Goal: Task Accomplishment & Management: Manage account settings

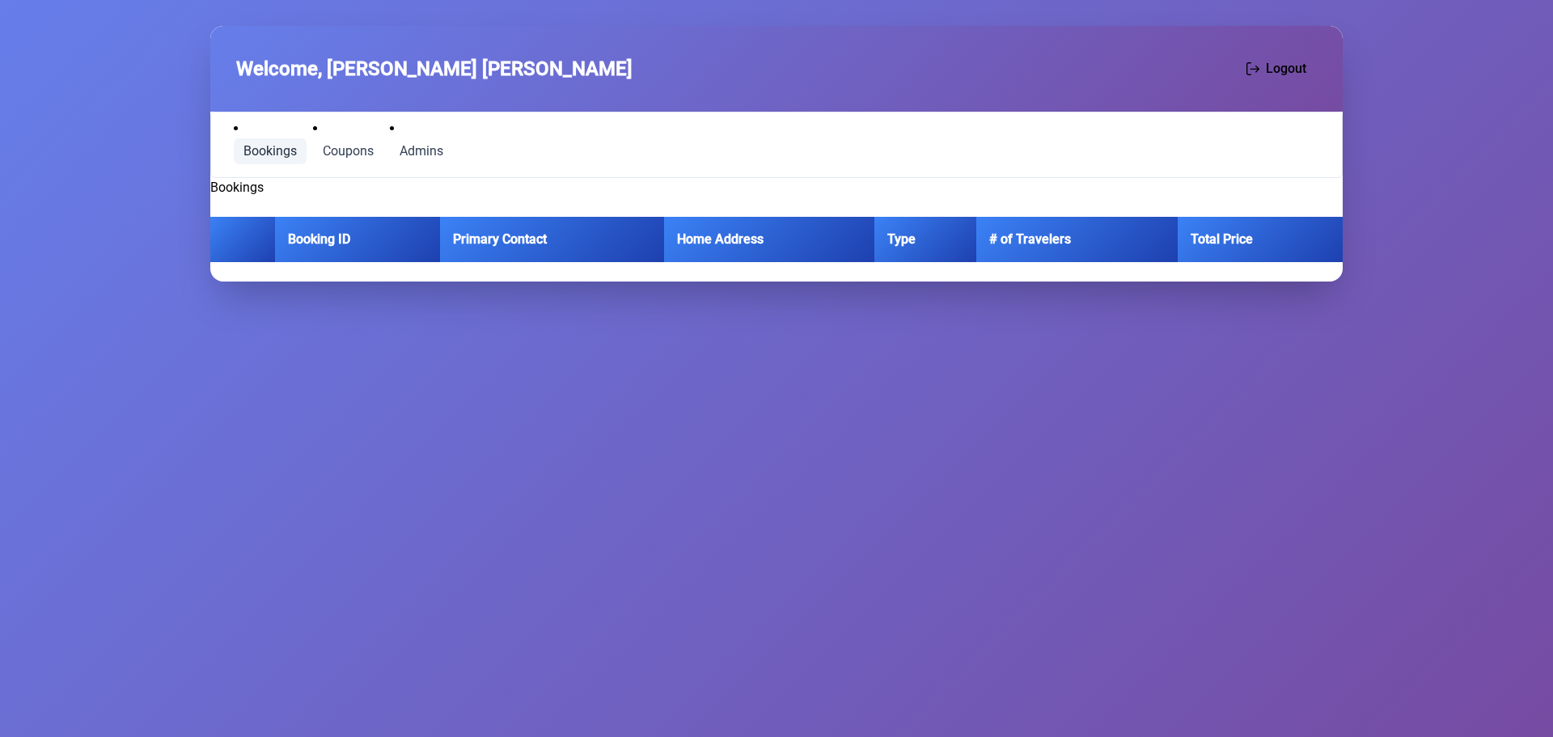
click at [265, 149] on span "Bookings" at bounding box center [270, 151] width 53 height 13
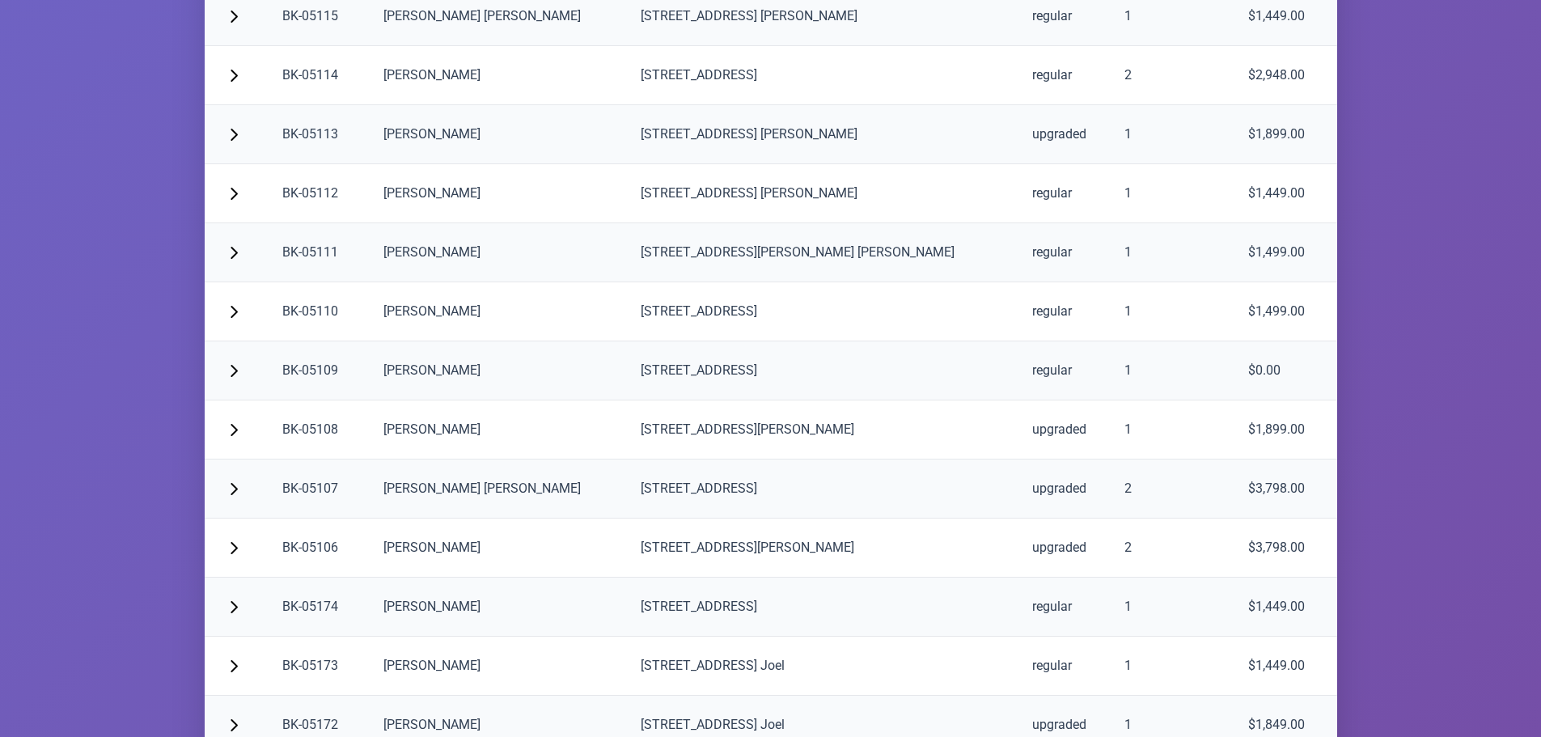
scroll to position [3236, 0]
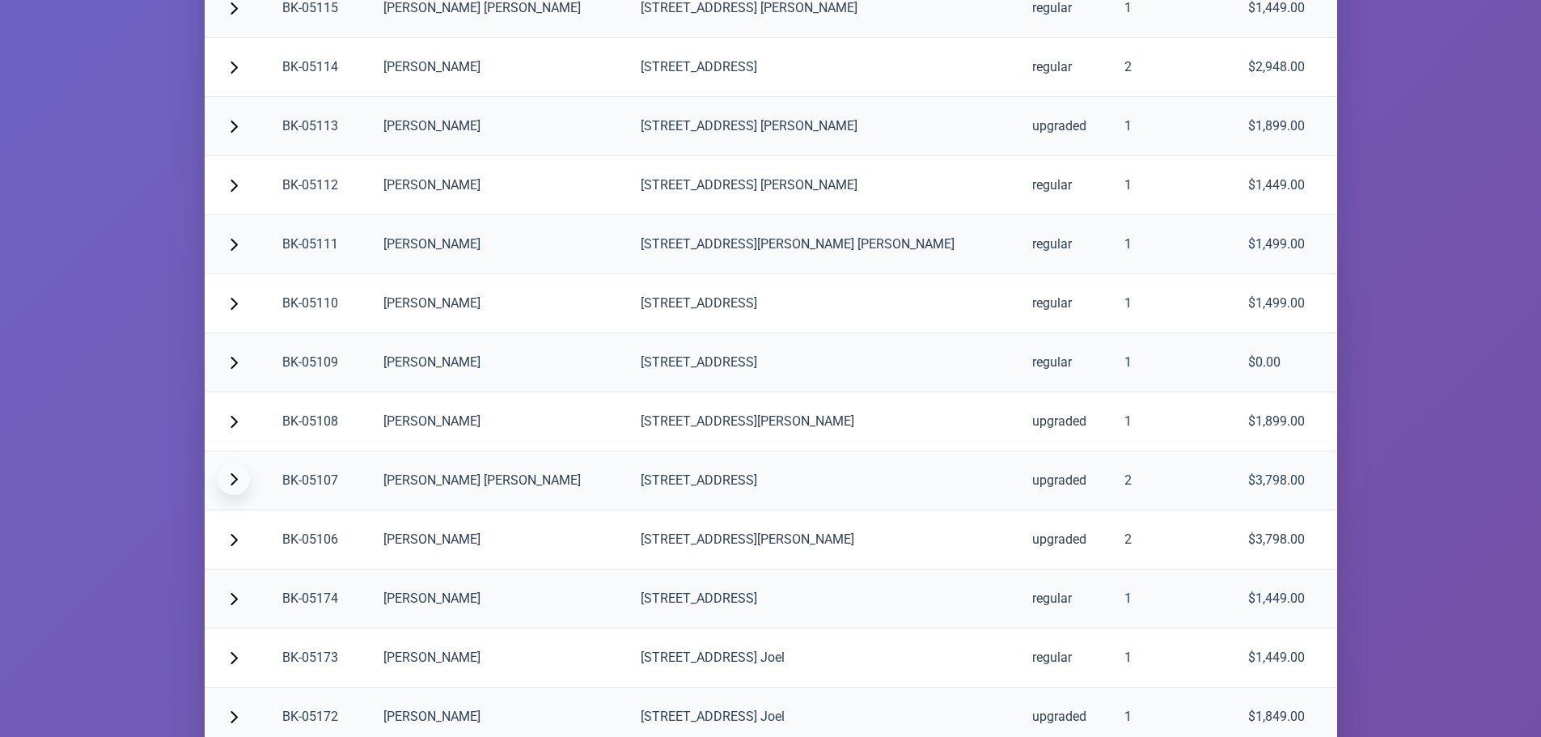
click at [241, 478] on button "button" at bounding box center [234, 479] width 32 height 32
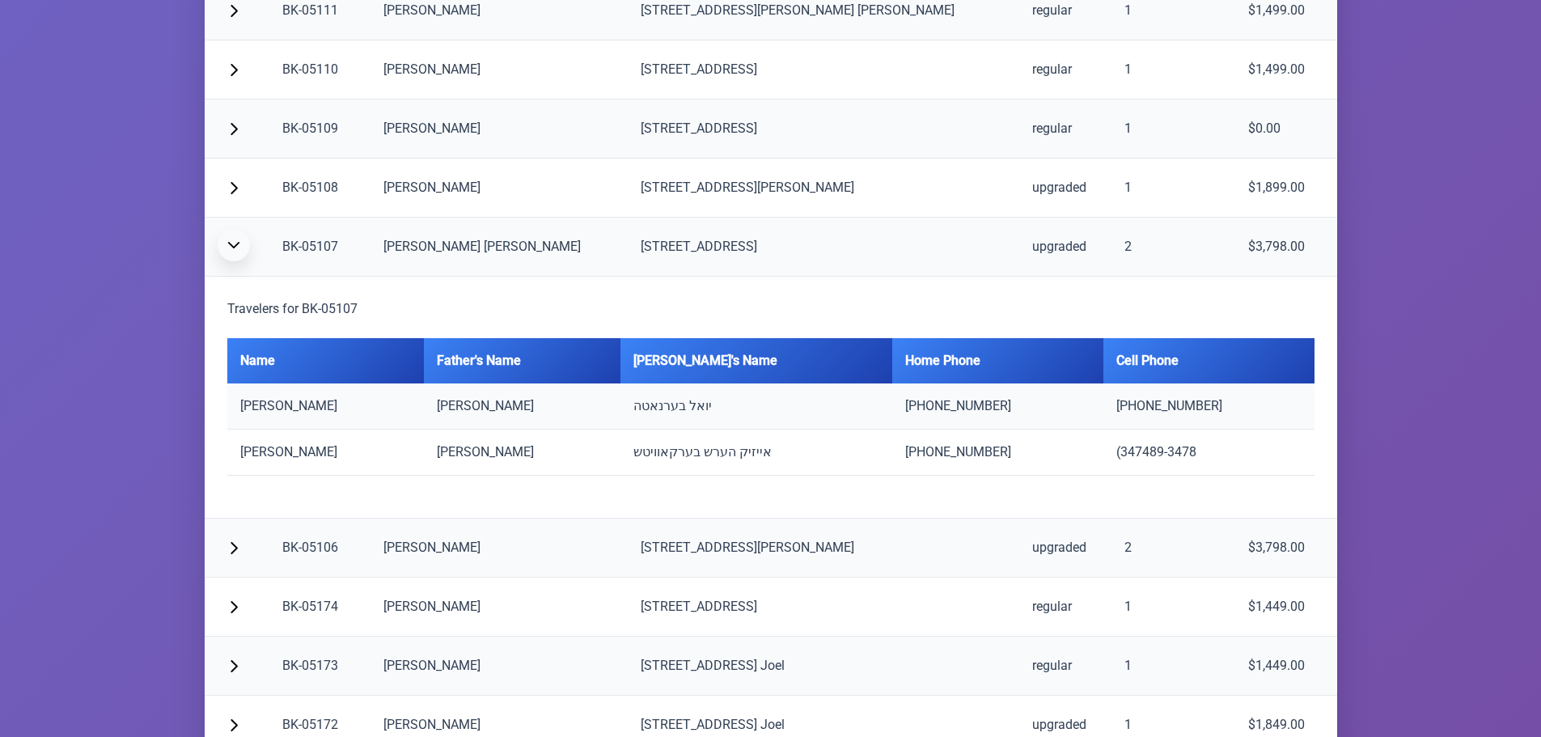
scroll to position [3479, 0]
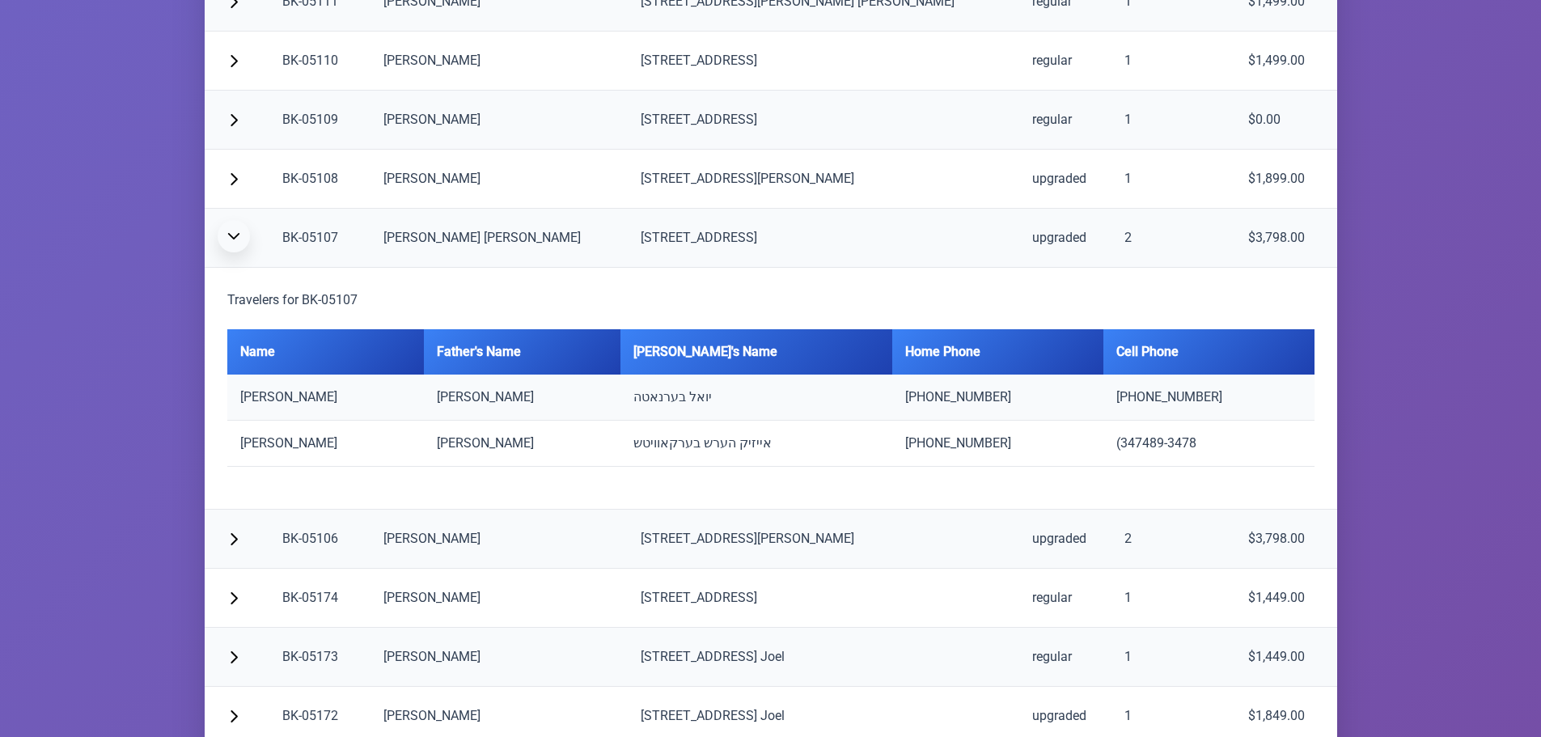
click at [235, 241] on span "button" at bounding box center [233, 236] width 13 height 13
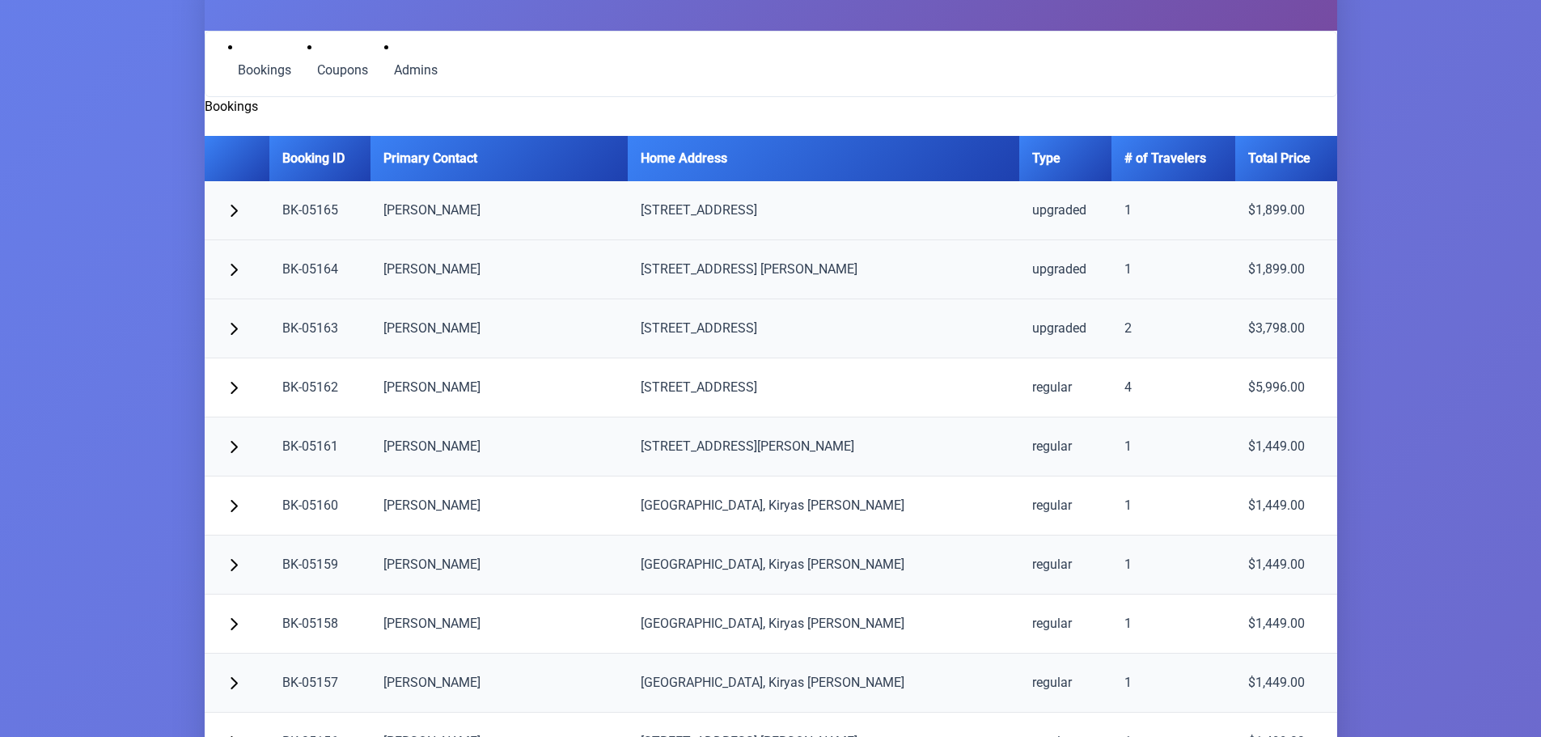
scroll to position [0, 0]
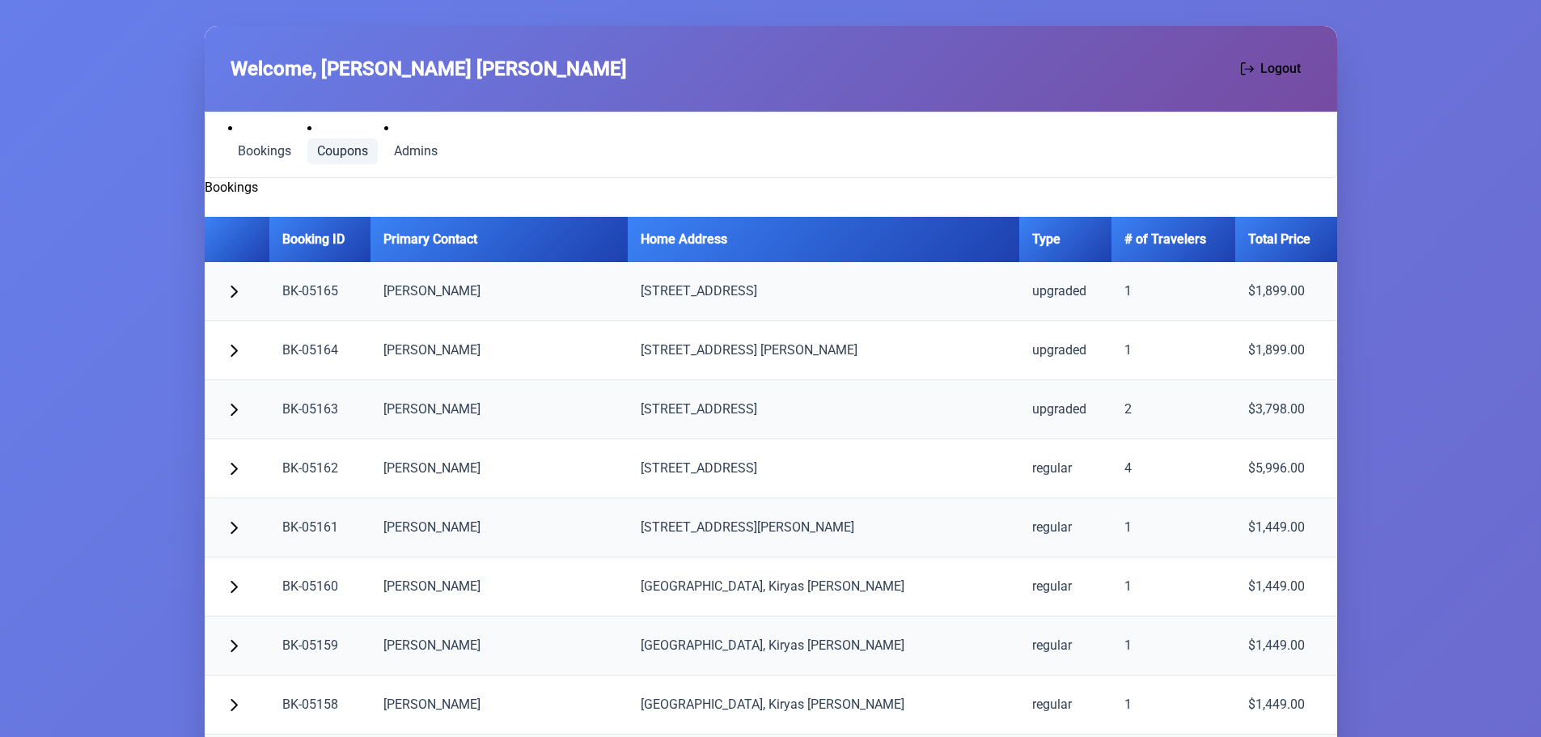
click at [339, 153] on span "Coupons" at bounding box center [342, 151] width 51 height 13
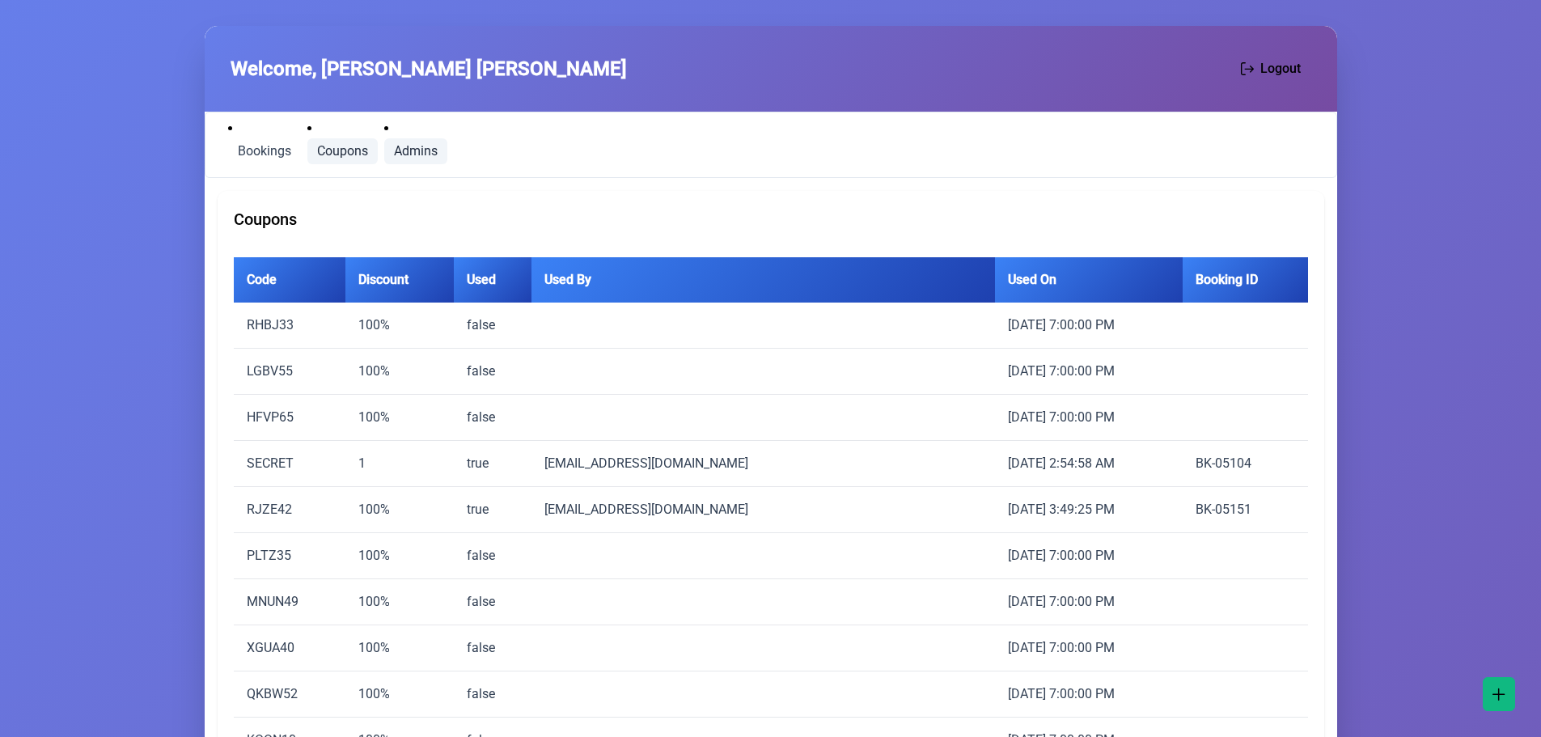
click at [434, 151] on span "Admins" at bounding box center [416, 151] width 44 height 13
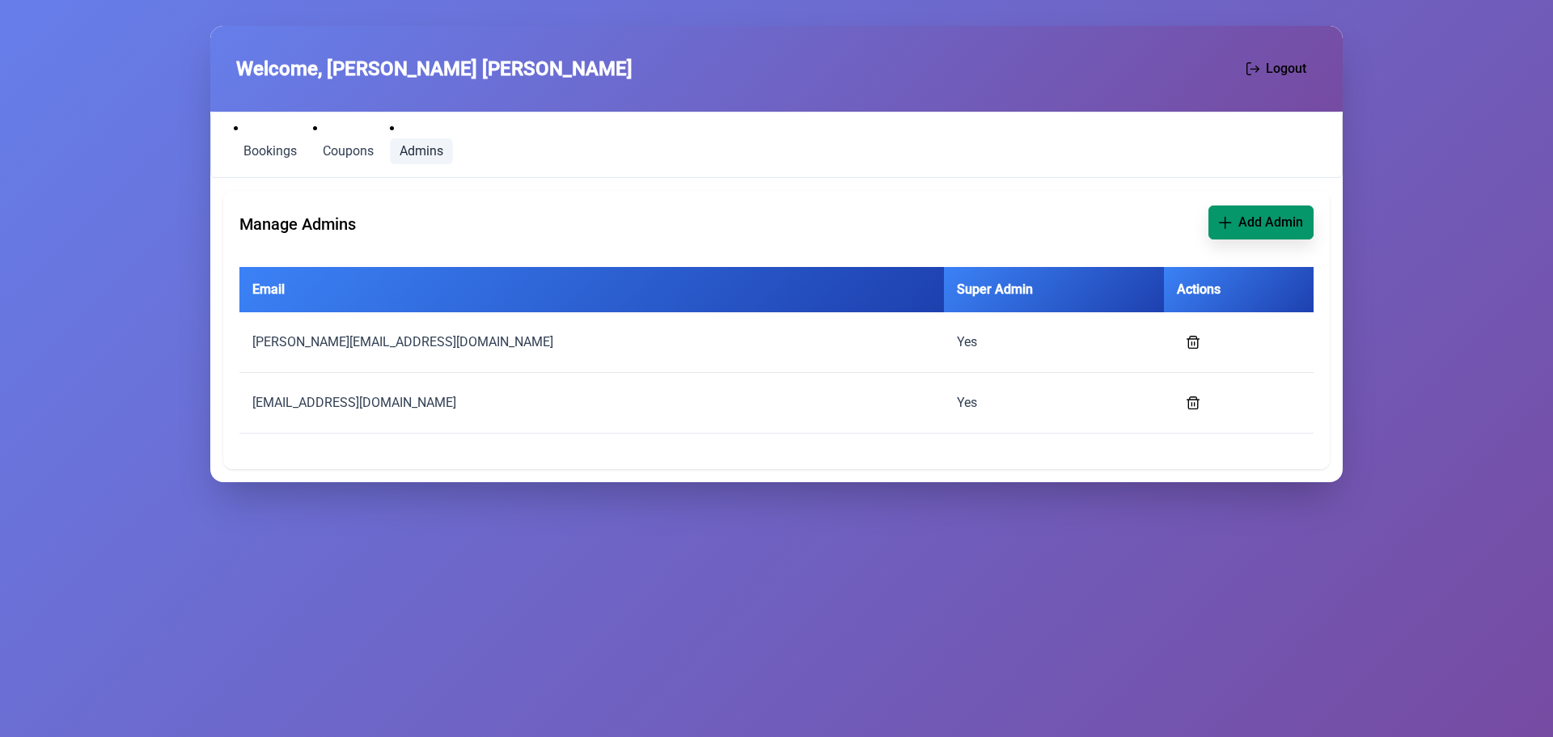
click at [1259, 226] on span "Add Admin" at bounding box center [1271, 222] width 65 height 19
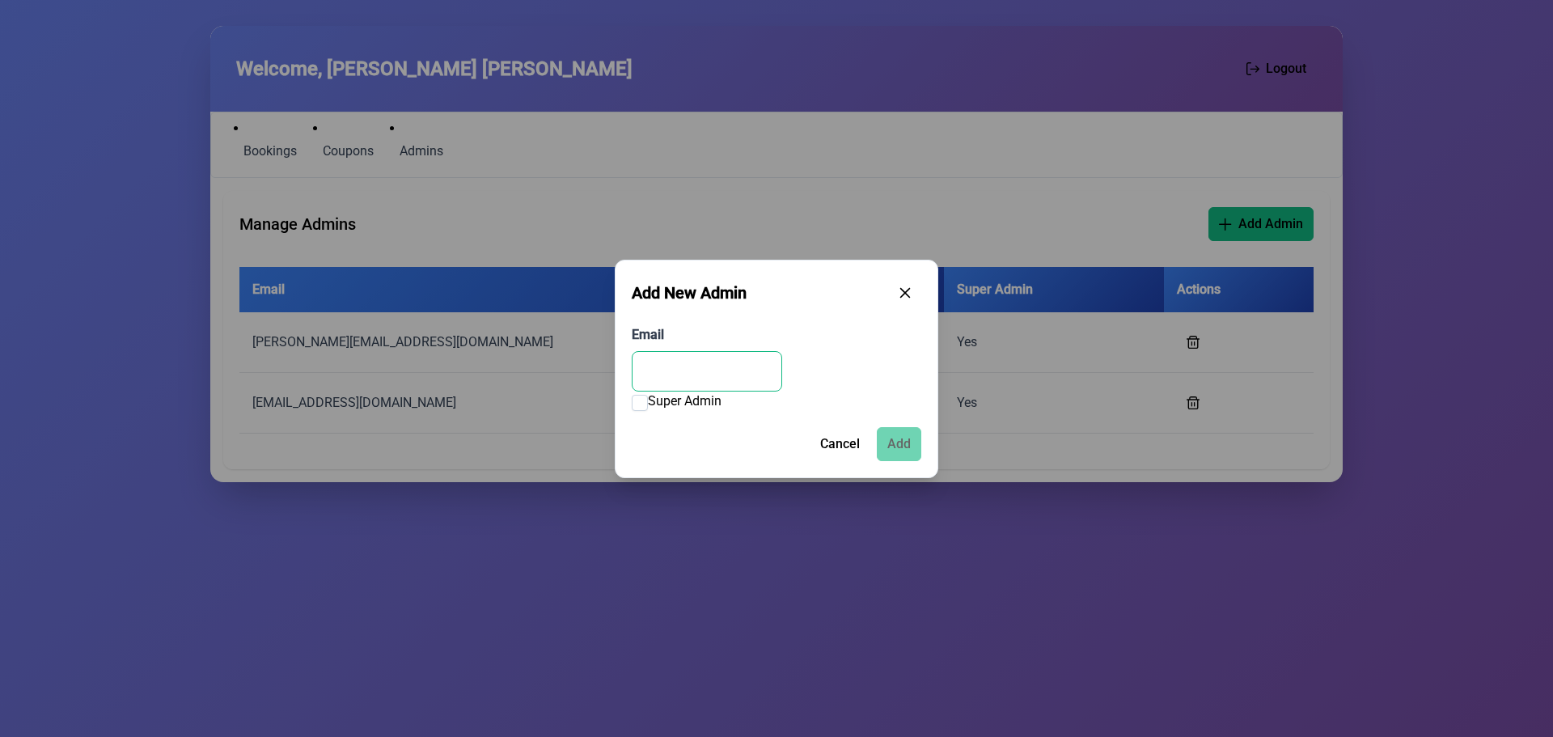
click at [693, 371] on input "Email" at bounding box center [707, 371] width 150 height 40
click at [911, 289] on icon "button" at bounding box center [905, 291] width 13 height 13
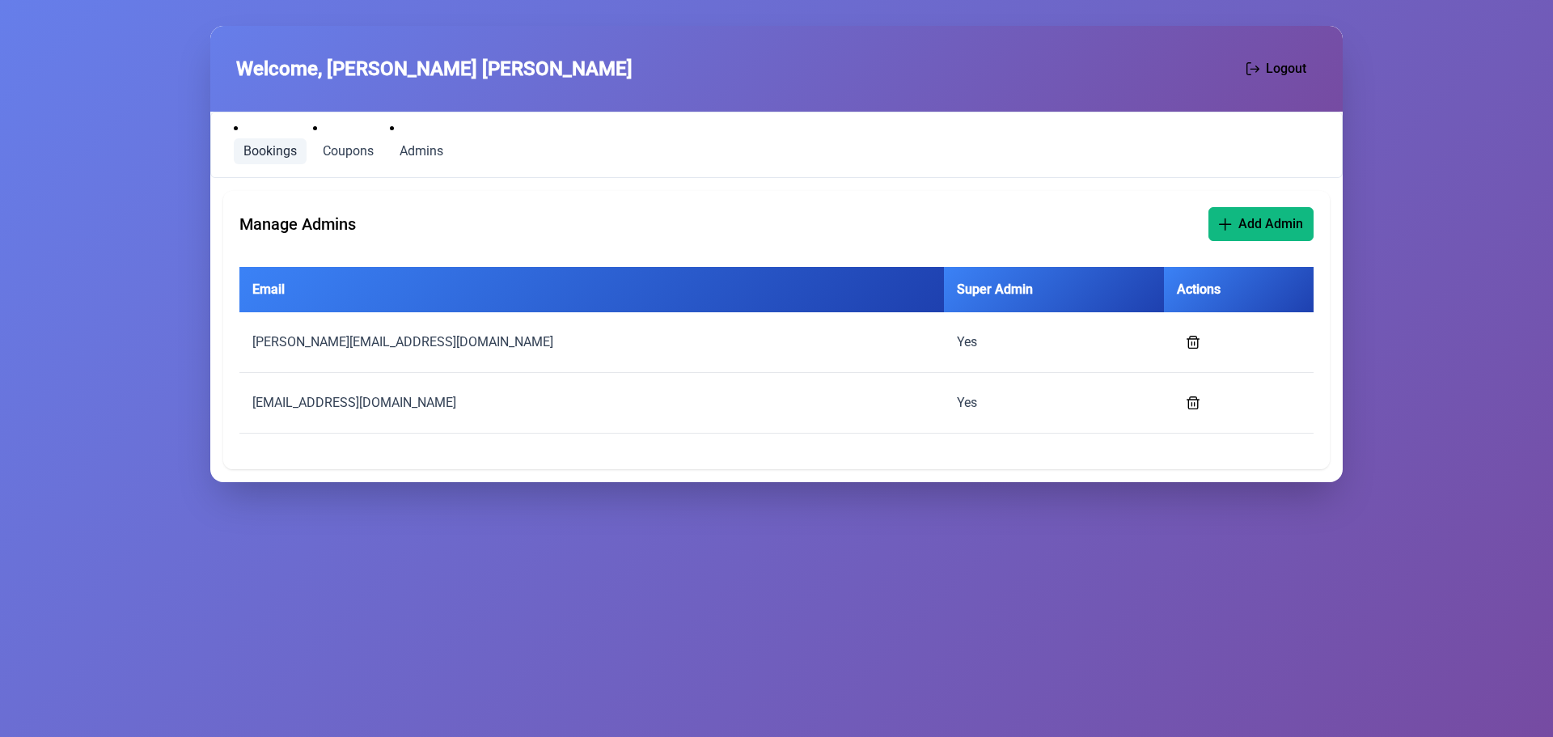
click at [236, 144] on link "Bookings" at bounding box center [270, 151] width 73 height 26
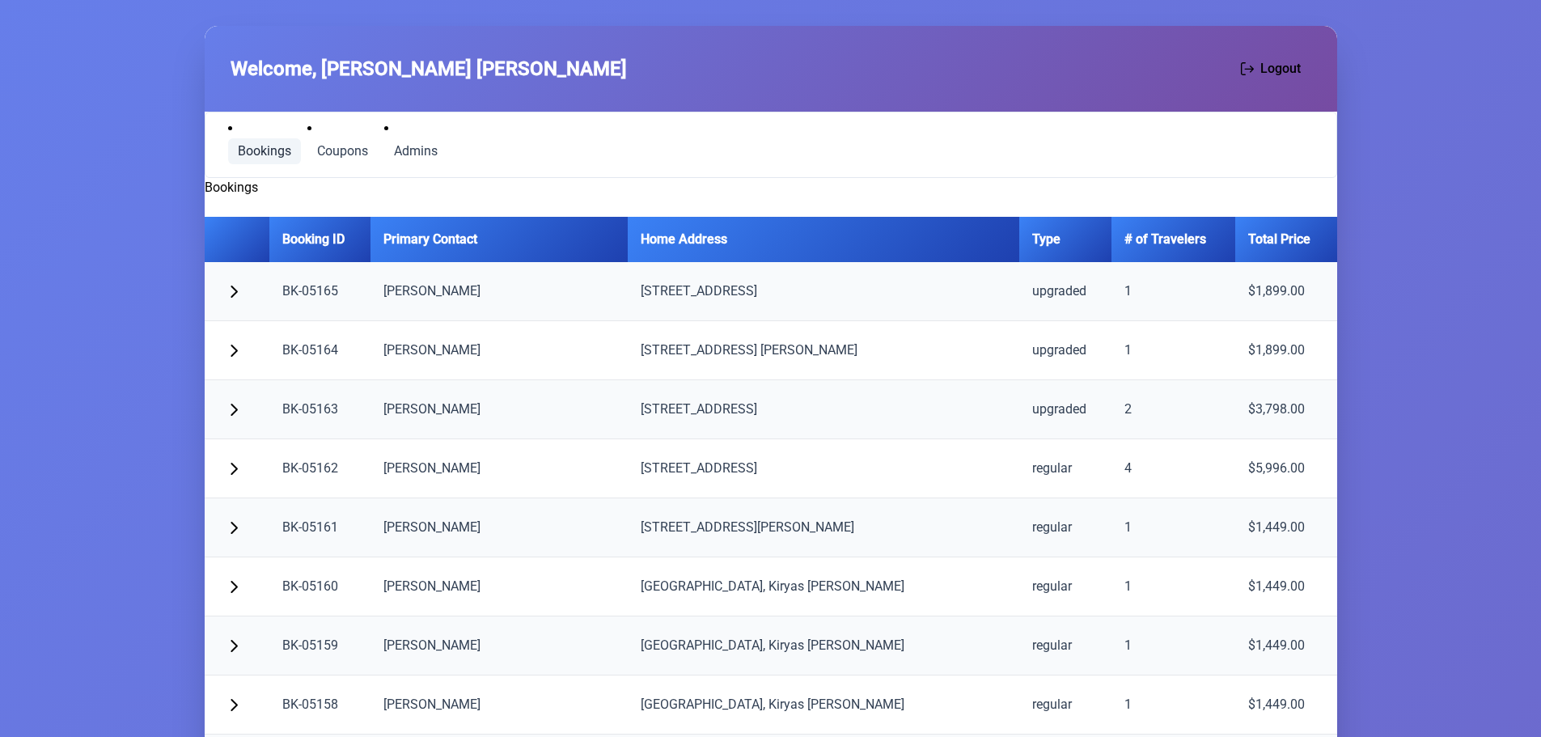
click at [461, 290] on td "[PERSON_NAME]" at bounding box center [499, 291] width 257 height 59
click at [1328, 287] on td "$1,899.00" at bounding box center [1286, 291] width 102 height 59
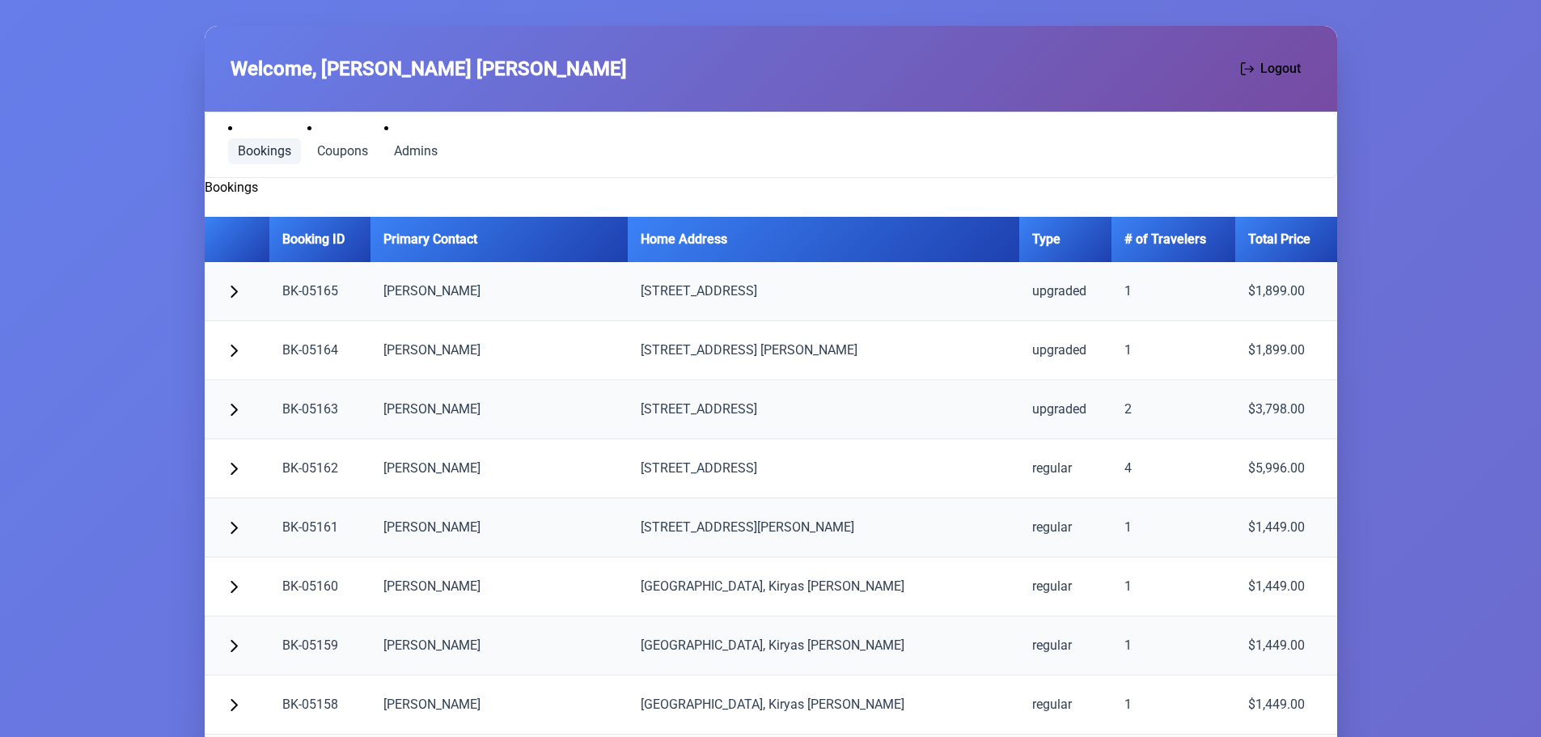
click at [258, 146] on span "Bookings" at bounding box center [264, 151] width 53 height 13
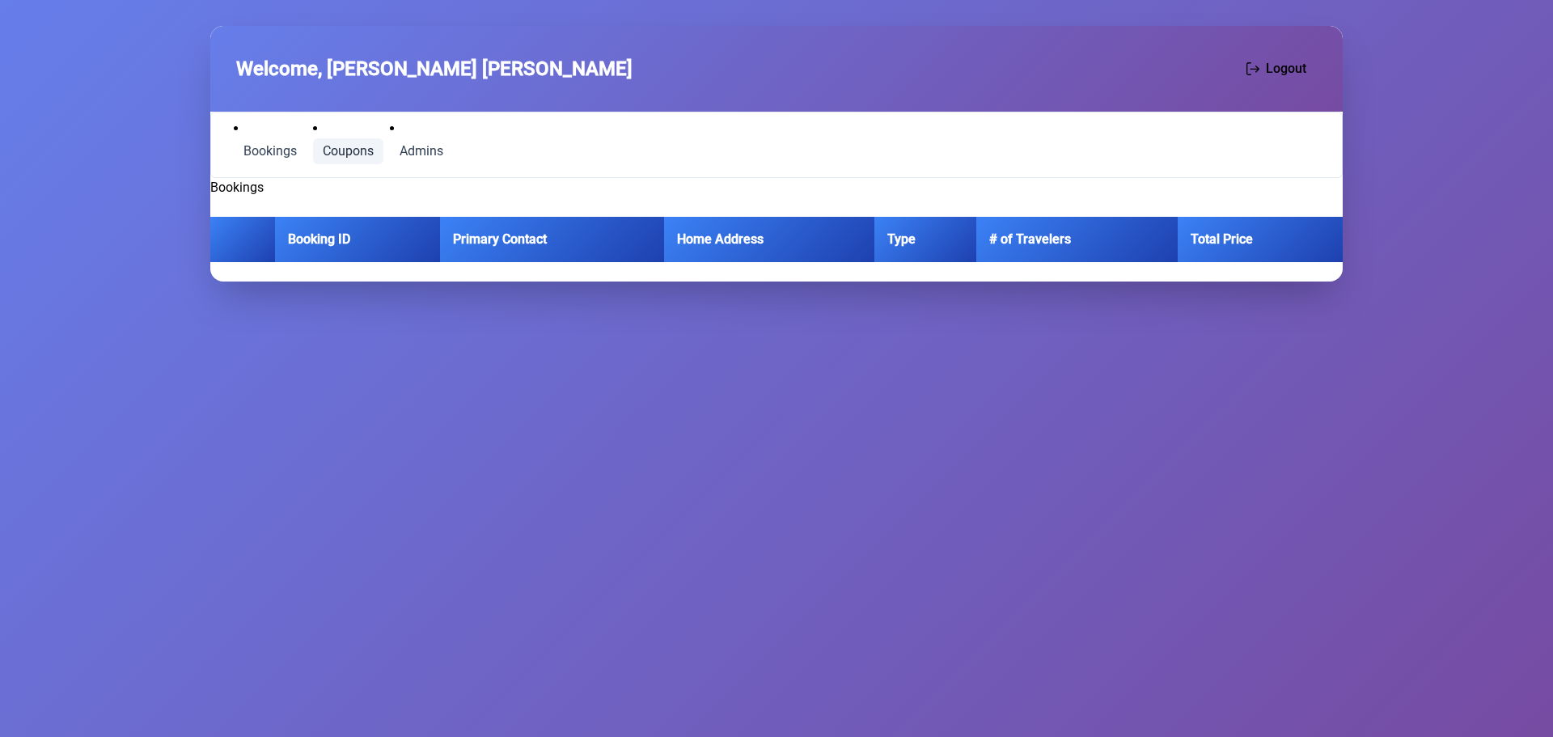
click at [357, 142] on link "Coupons" at bounding box center [348, 151] width 70 height 26
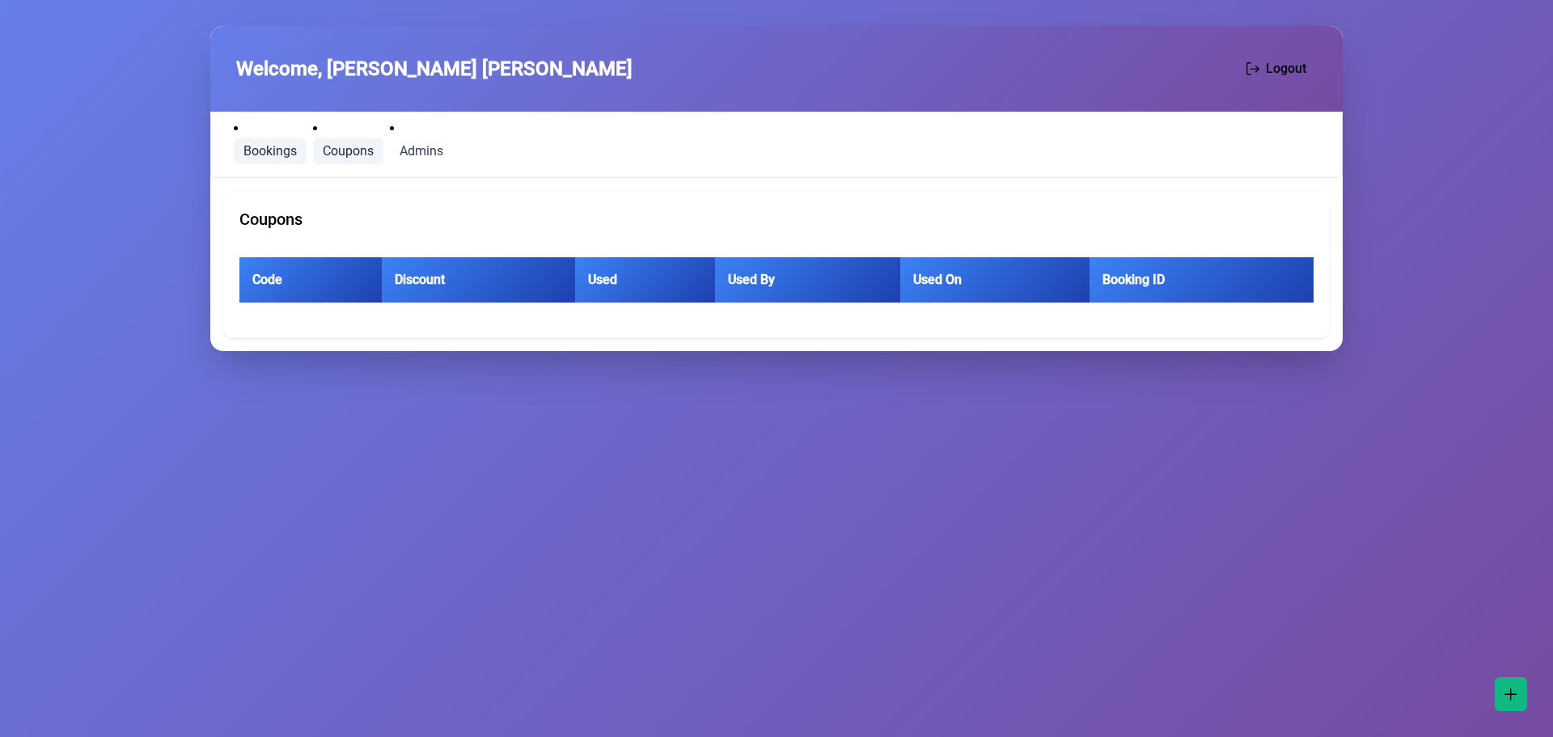
click at [279, 150] on span "Bookings" at bounding box center [270, 151] width 53 height 13
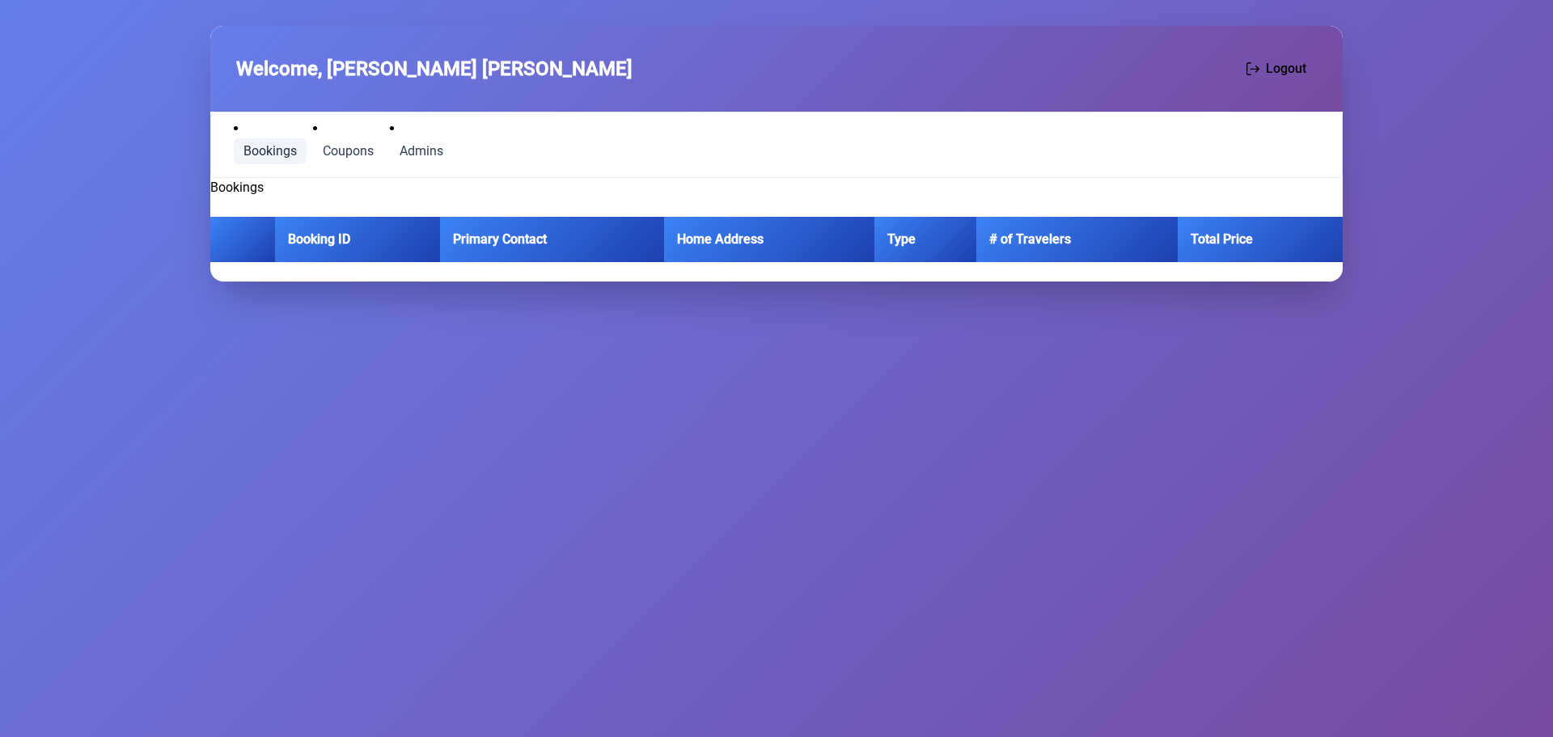
click at [257, 142] on link "Bookings" at bounding box center [270, 151] width 73 height 26
click at [350, 142] on link "Coupons" at bounding box center [348, 151] width 70 height 26
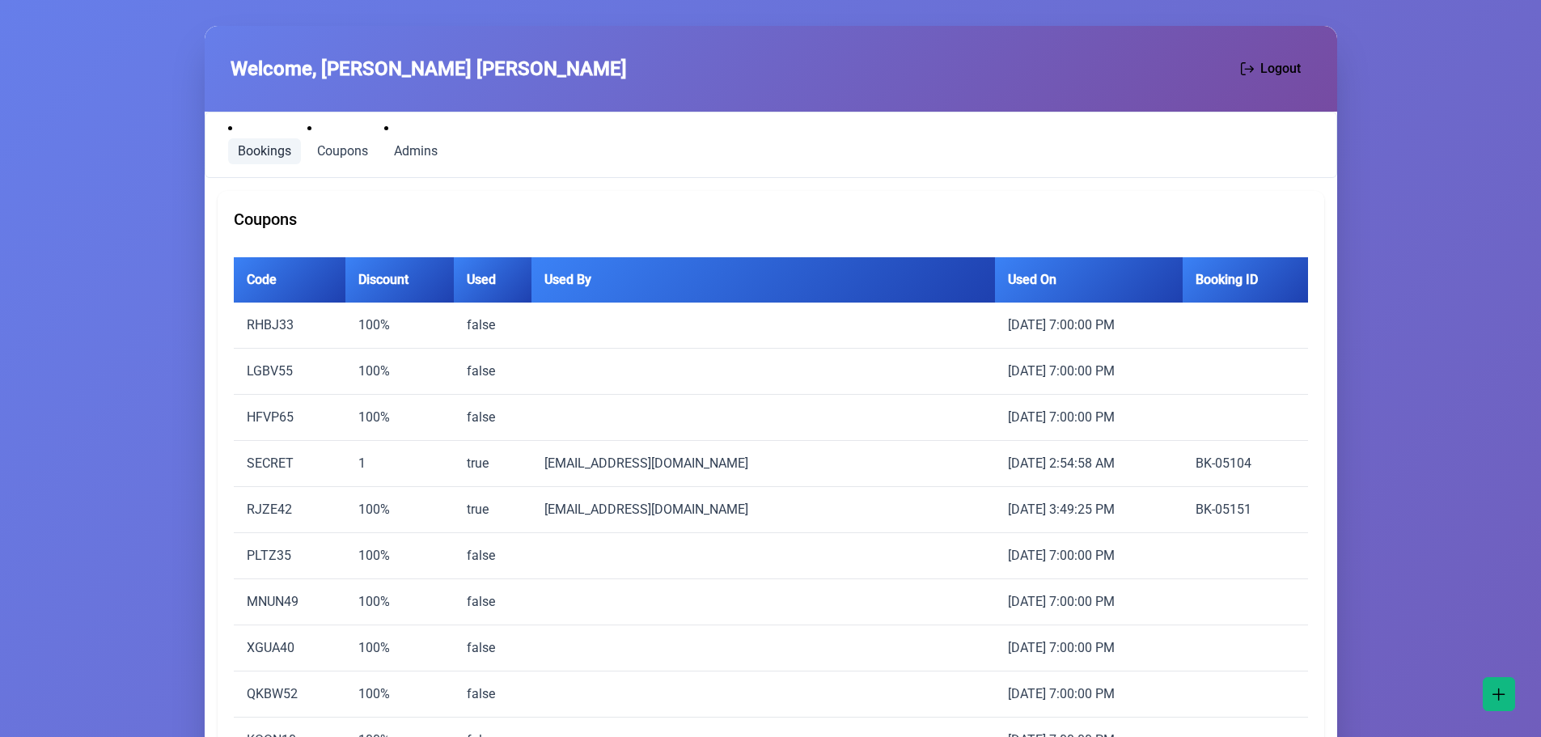
click at [277, 147] on span "Bookings" at bounding box center [264, 151] width 53 height 13
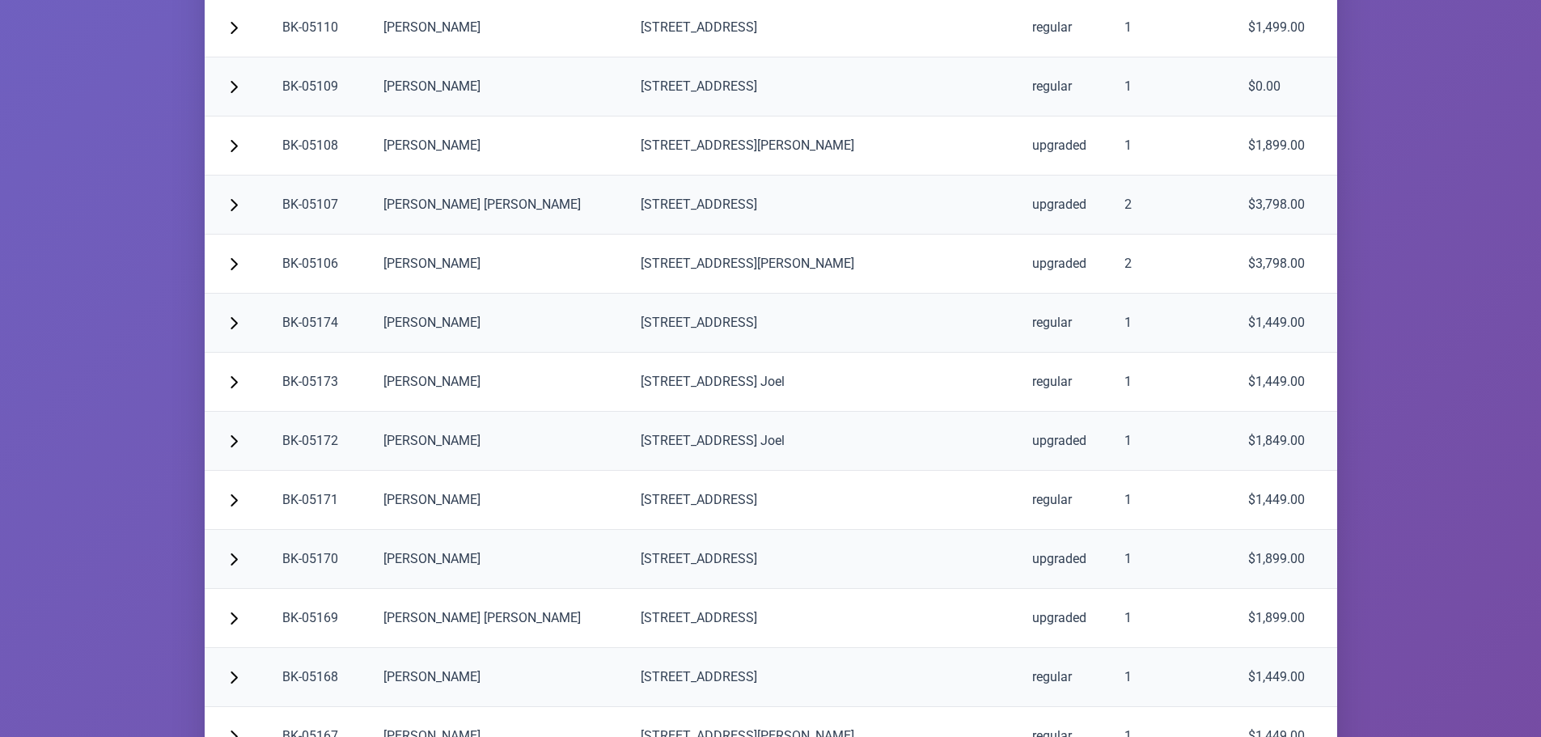
scroll to position [3641, 0]
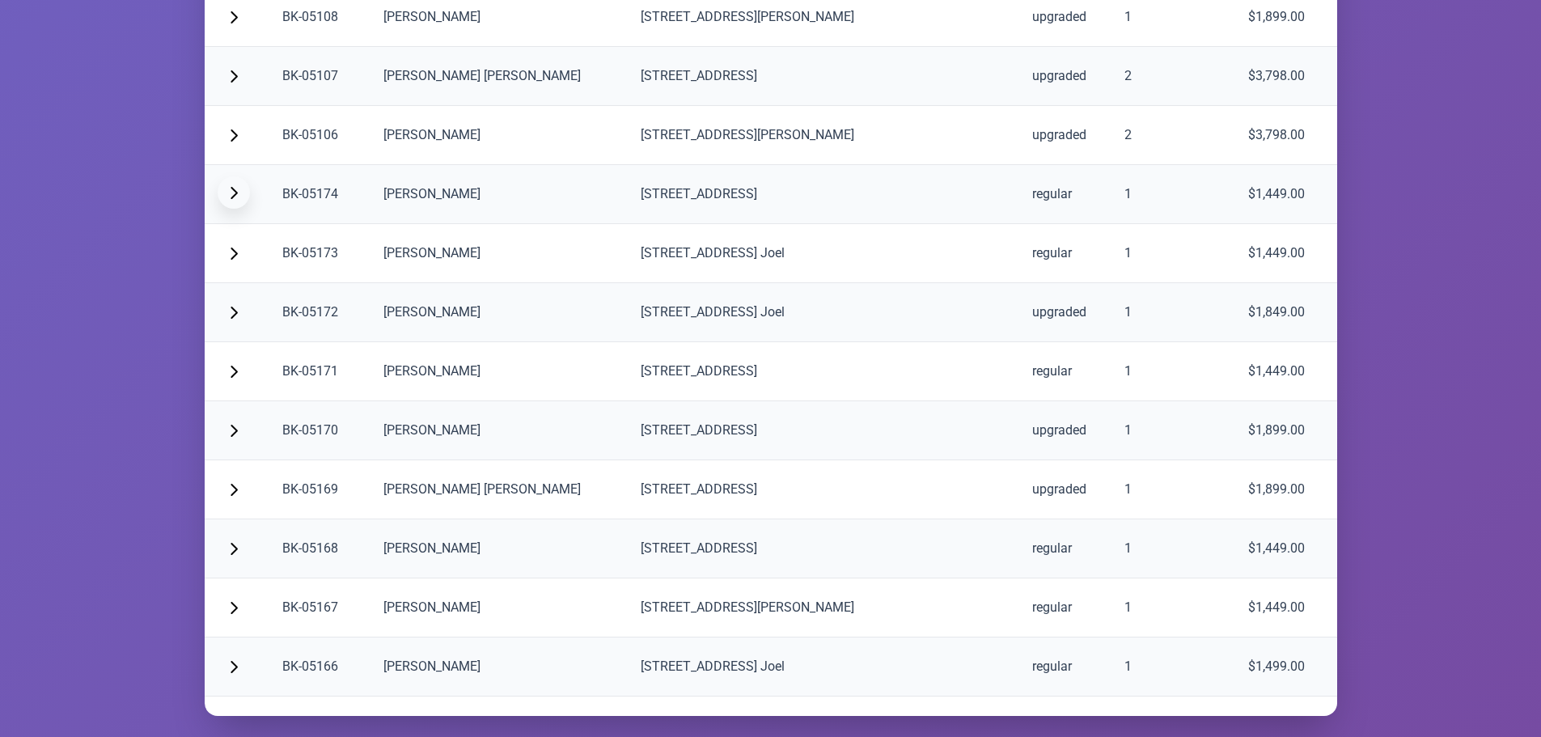
click at [231, 184] on button "button" at bounding box center [234, 192] width 32 height 32
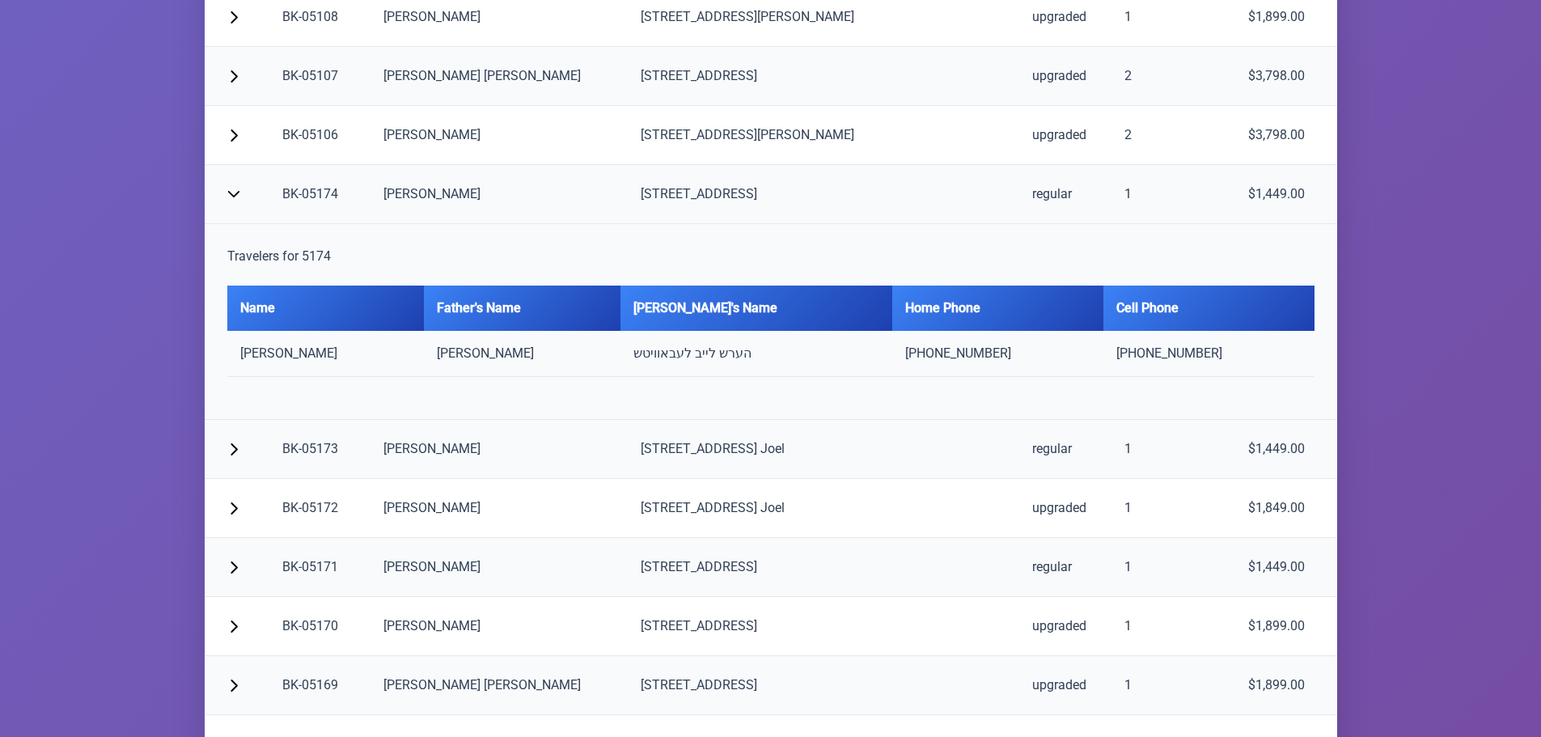
click at [1291, 361] on td "[PHONE_NUMBER]" at bounding box center [1209, 354] width 211 height 46
click at [282, 245] on div "Travelers for 5174 Name Father's Name [PERSON_NAME]'s Name Home Phone Cell Phon…" at bounding box center [771, 321] width 1107 height 169
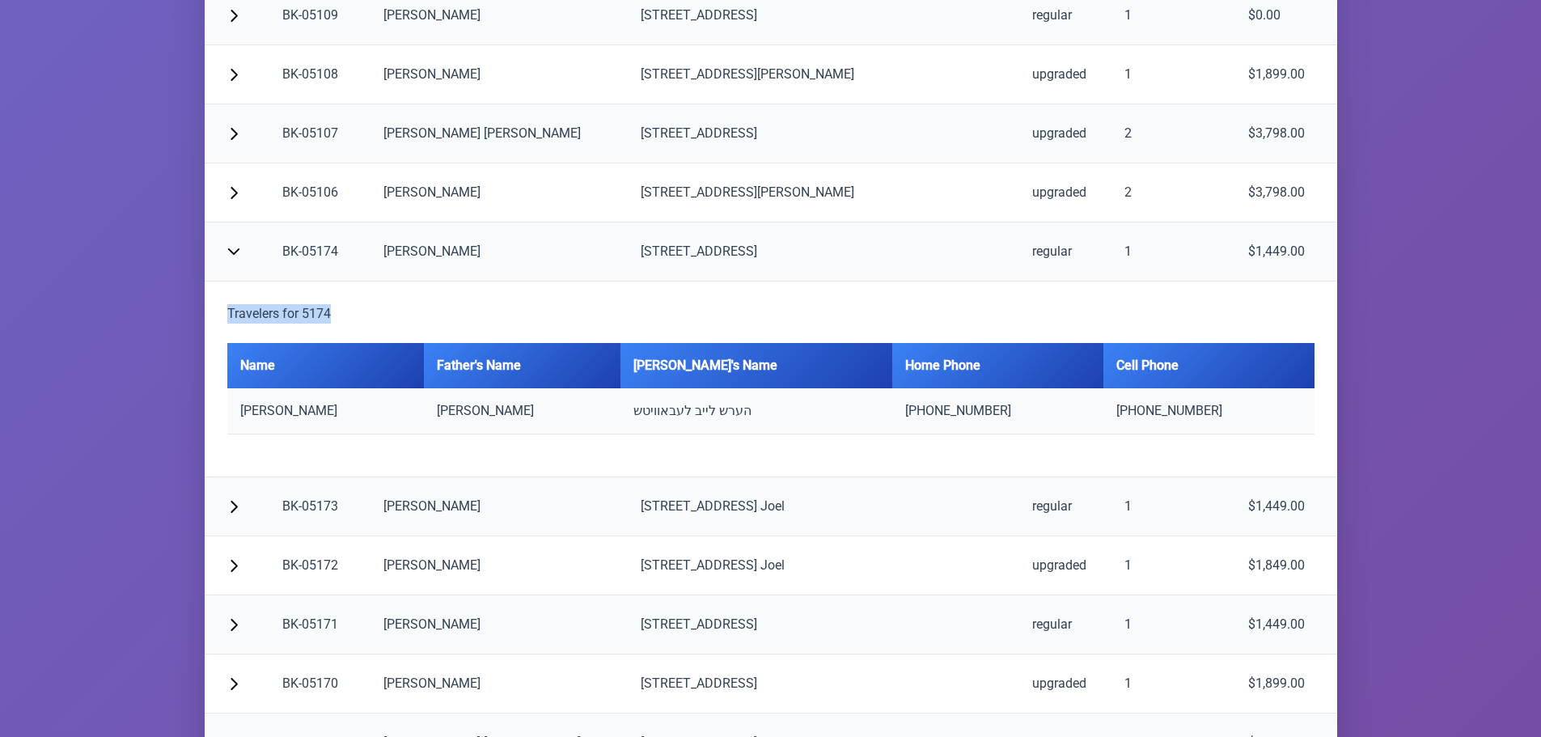
scroll to position [3479, 0]
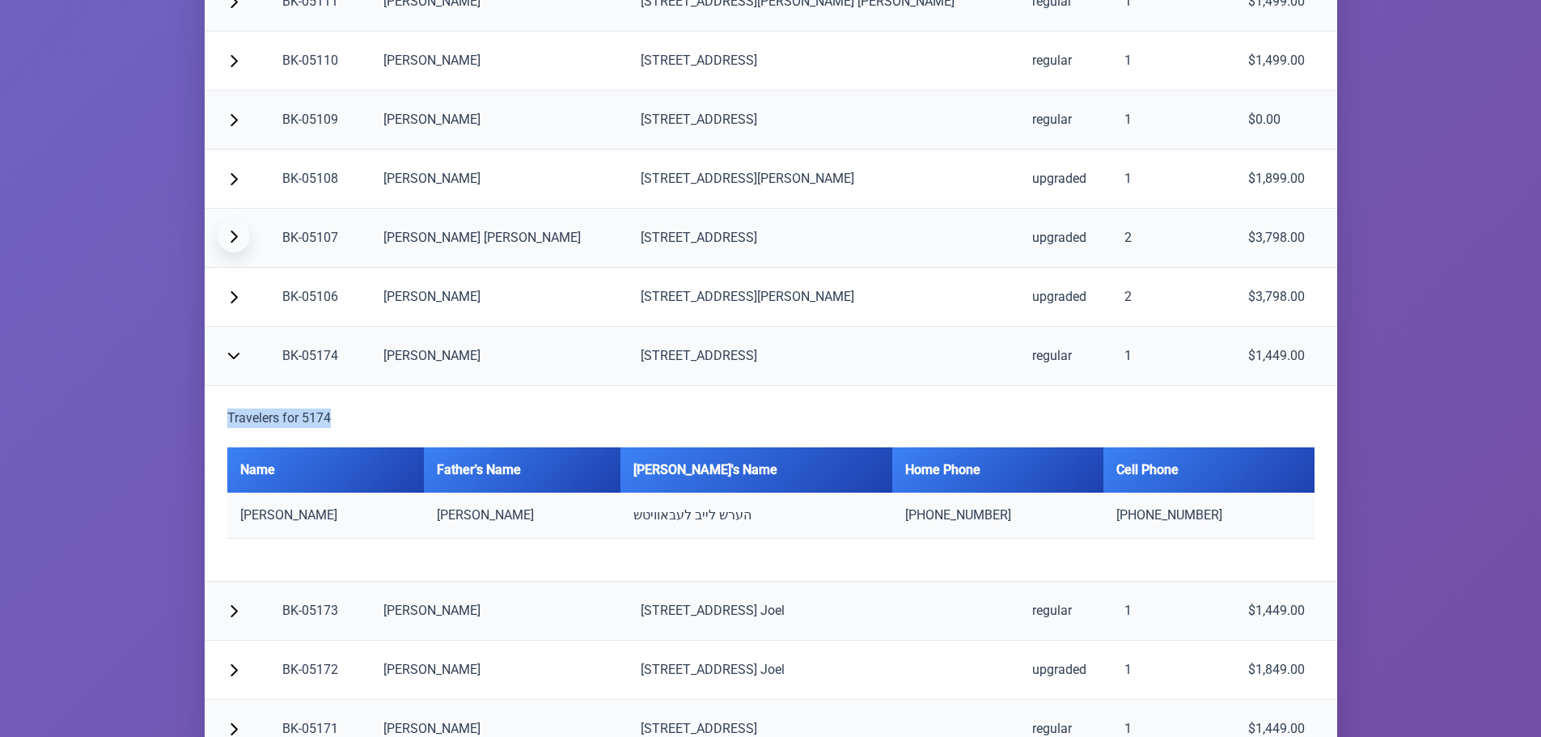
click at [230, 238] on span "button" at bounding box center [233, 236] width 13 height 13
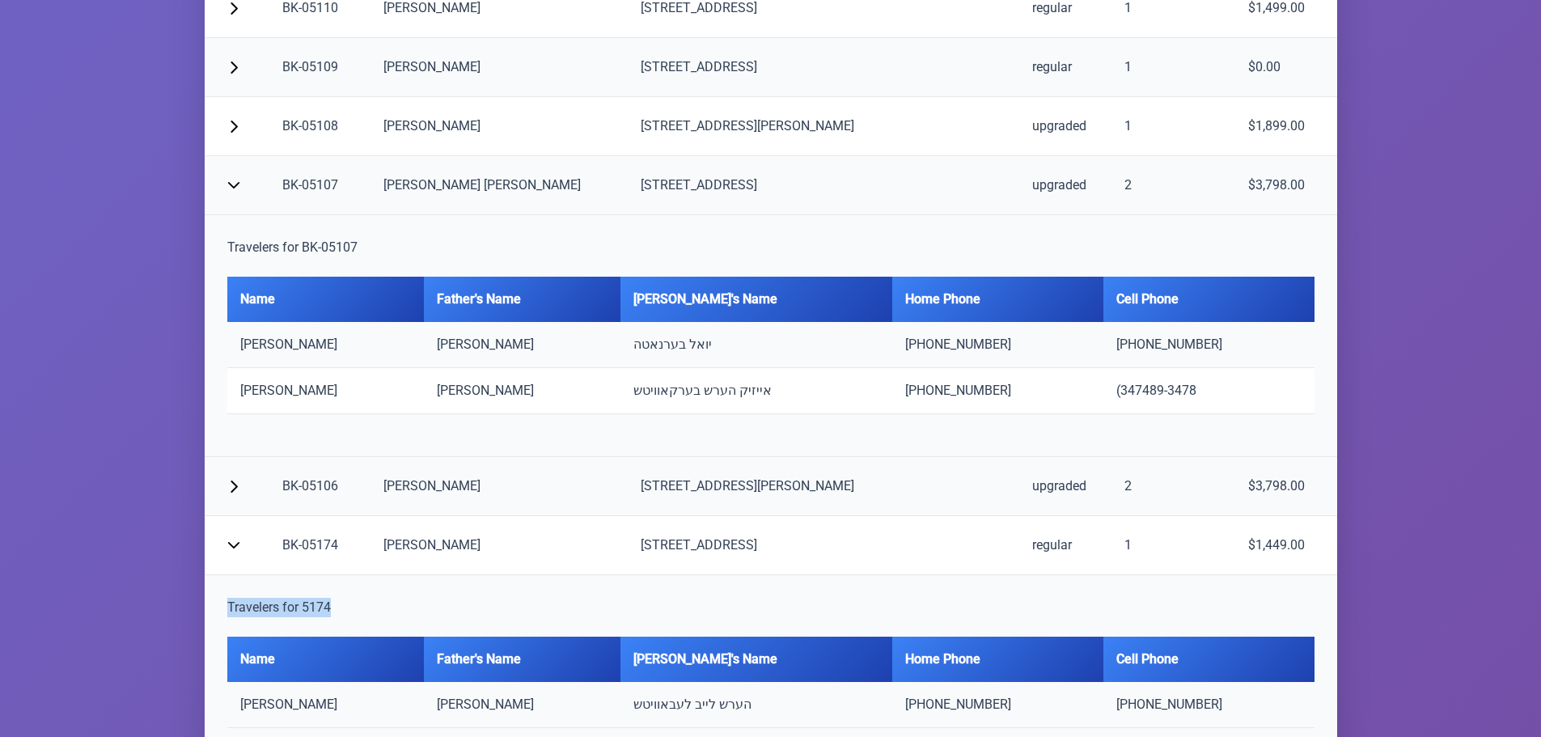
scroll to position [3560, 0]
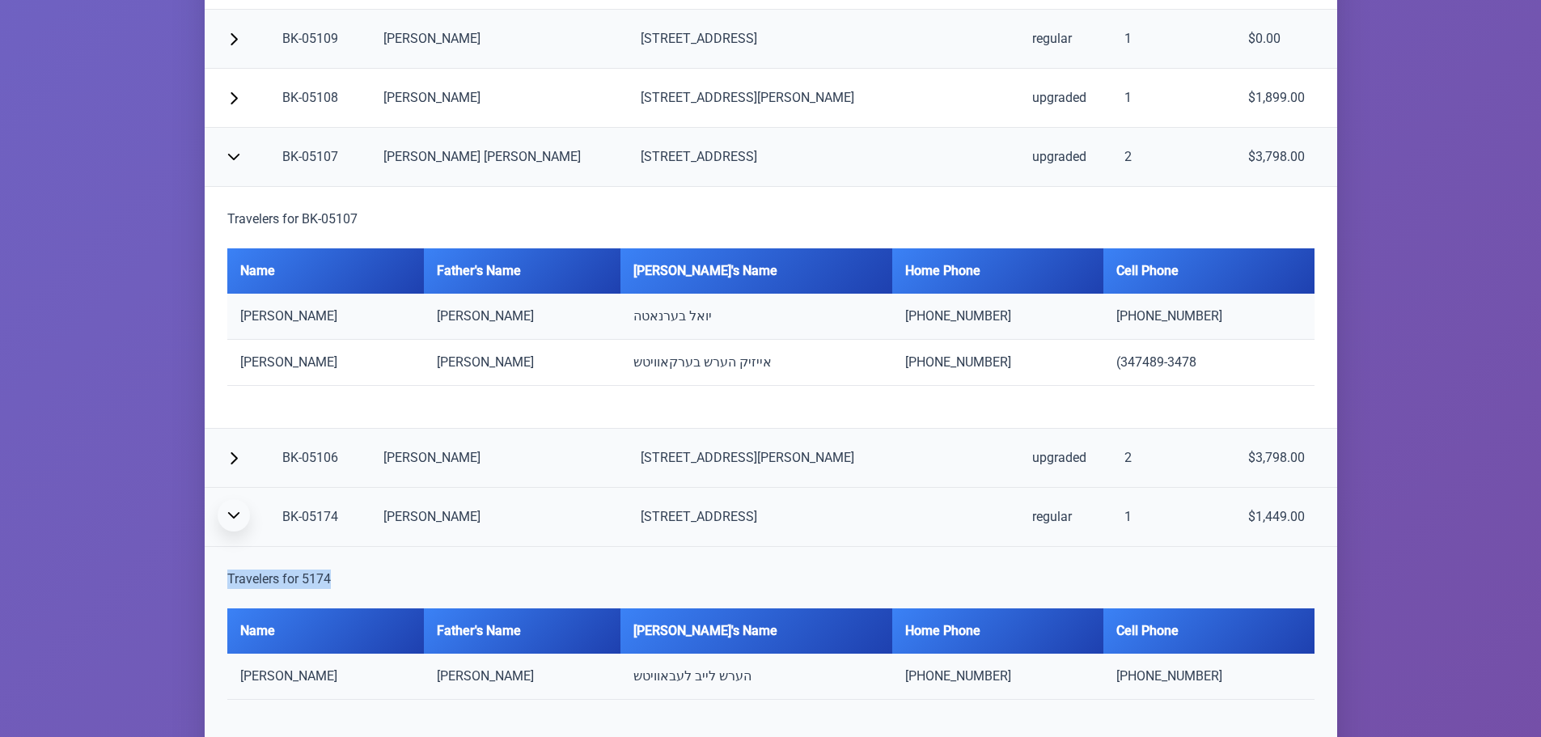
click at [235, 506] on button "button" at bounding box center [234, 515] width 32 height 32
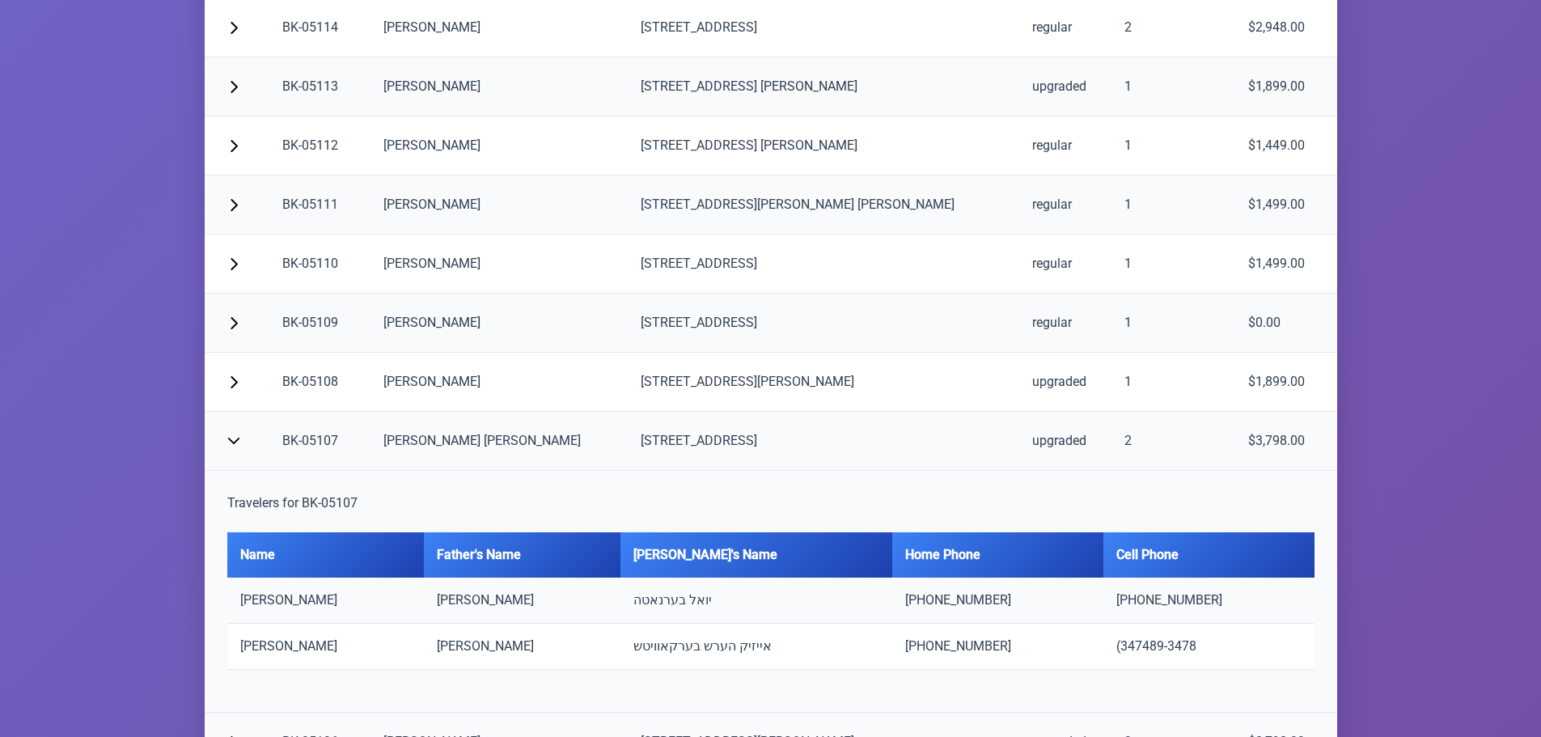
scroll to position [3236, 0]
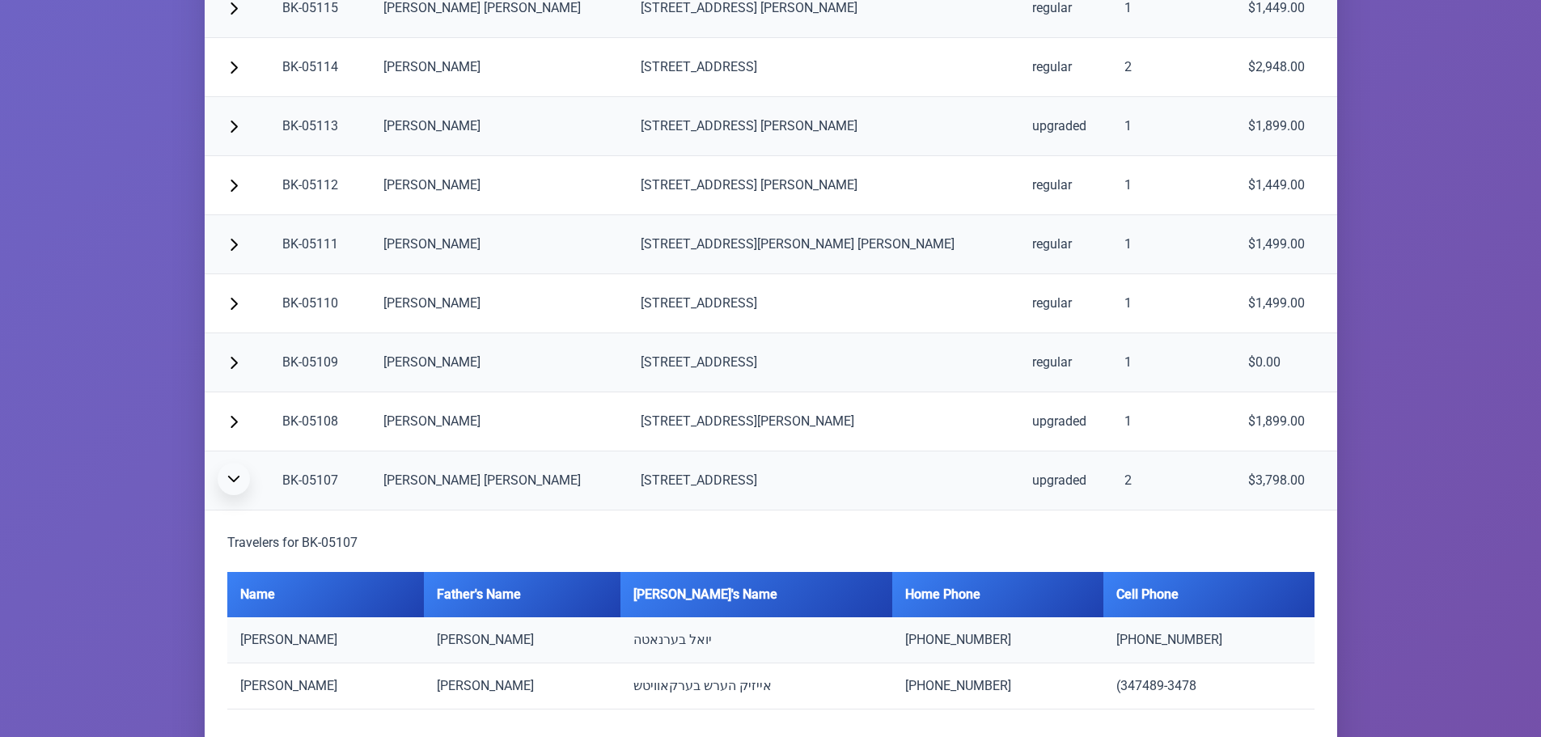
click at [231, 478] on span "button" at bounding box center [233, 478] width 13 height 13
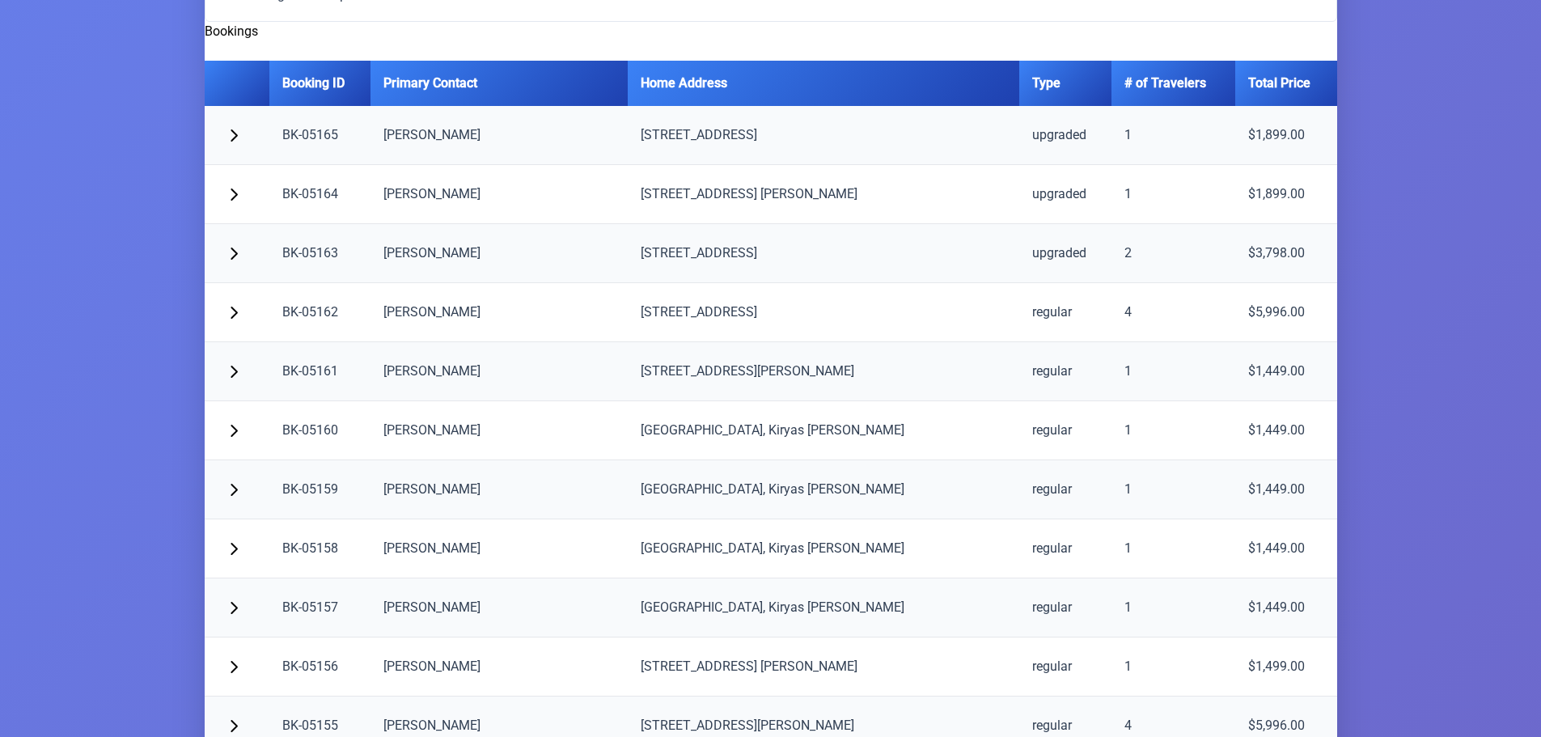
scroll to position [0, 0]
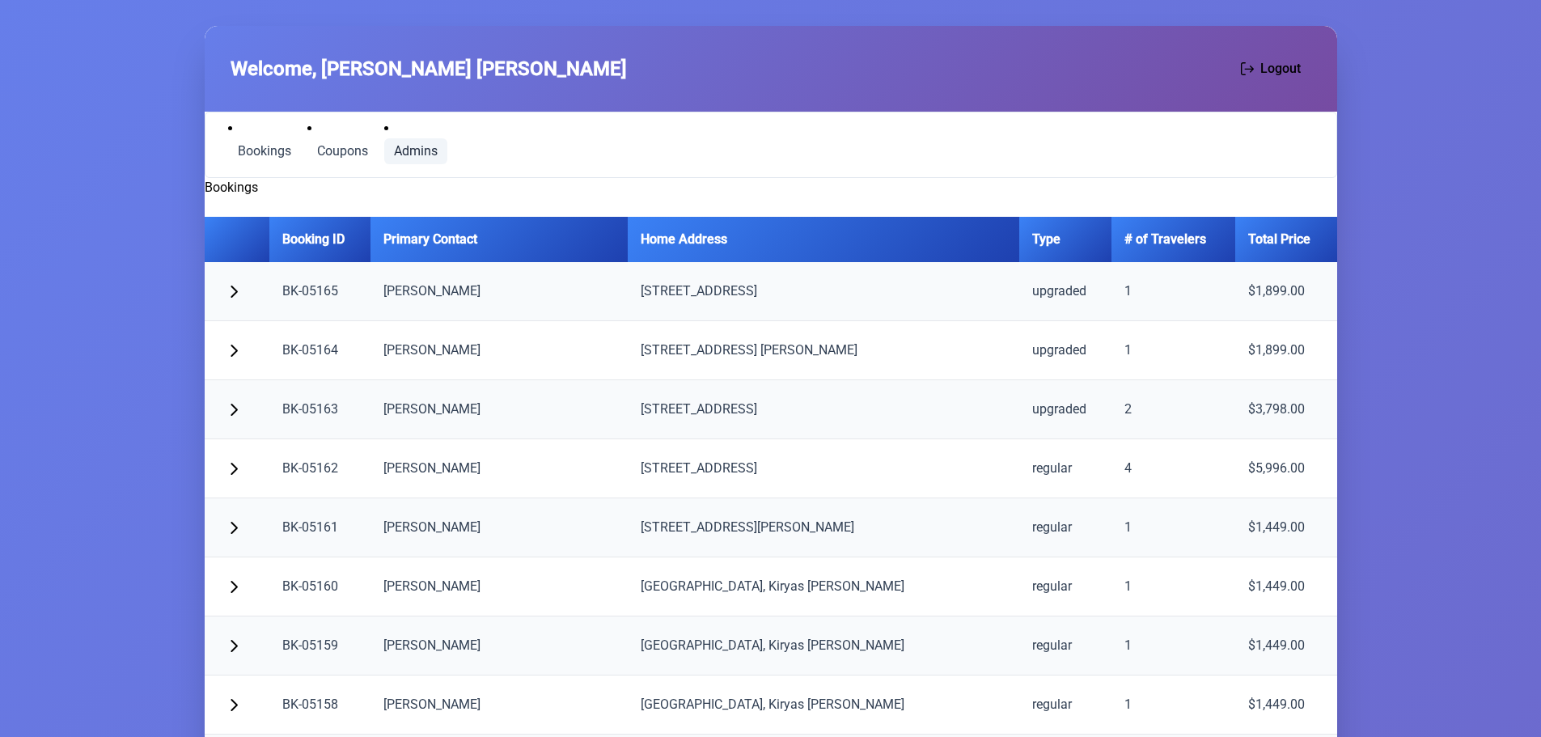
click at [418, 138] on link "Admins" at bounding box center [415, 151] width 63 height 26
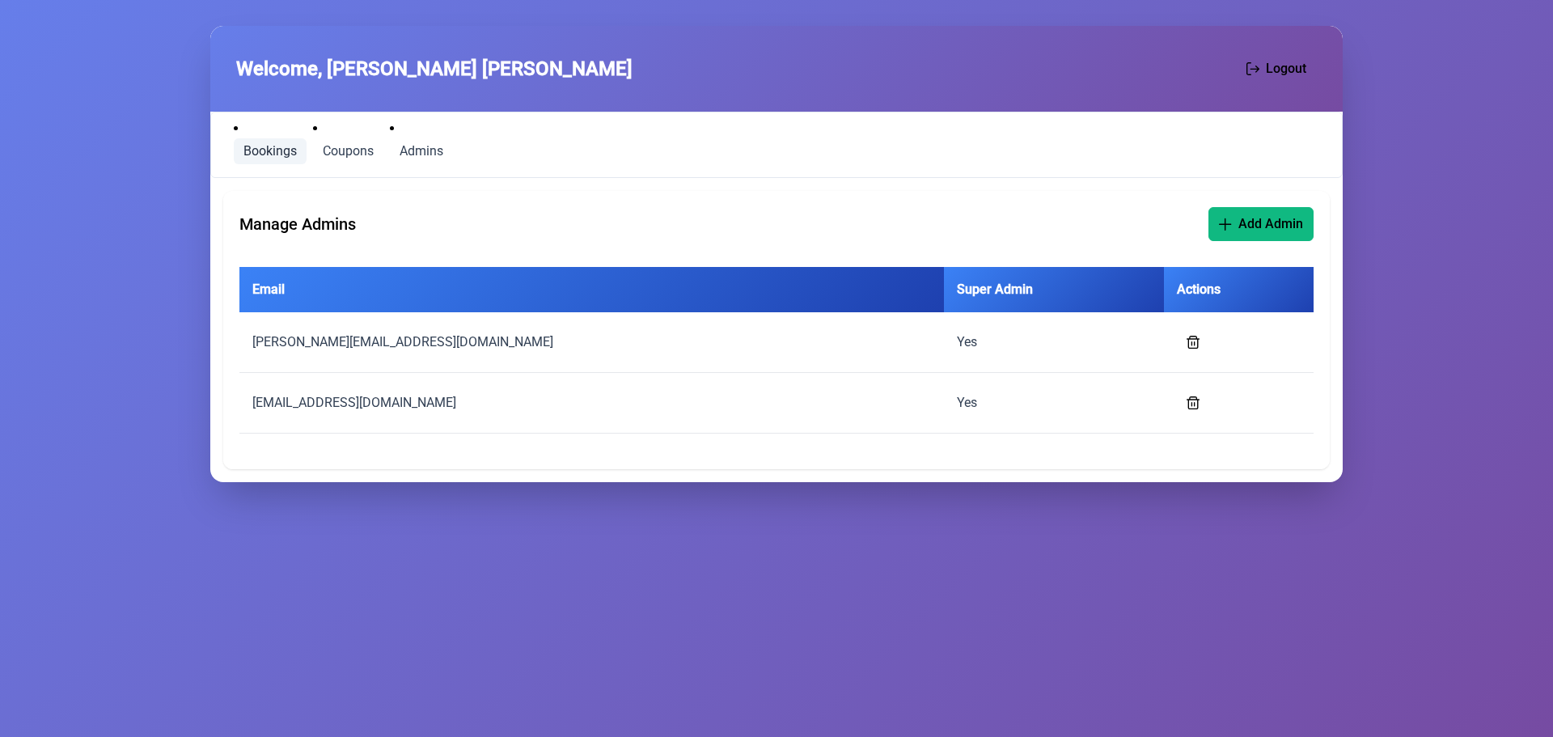
click at [267, 151] on span "Bookings" at bounding box center [270, 151] width 53 height 13
